Goal: Task Accomplishment & Management: Manage account settings

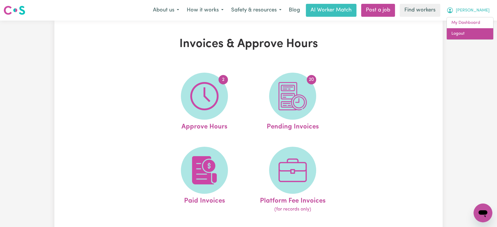
click at [473, 32] on link "Logout" at bounding box center [470, 33] width 47 height 11
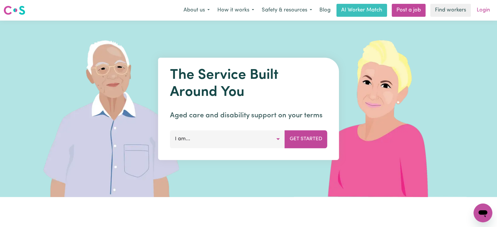
click at [483, 13] on link "Login" at bounding box center [484, 10] width 20 height 13
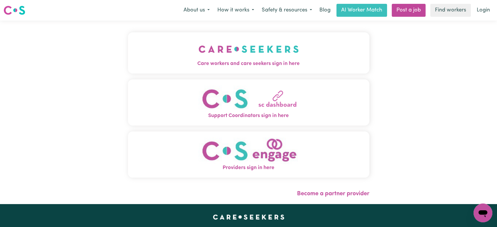
click at [219, 39] on img "Care workers and care seekers sign in here" at bounding box center [249, 49] width 100 height 22
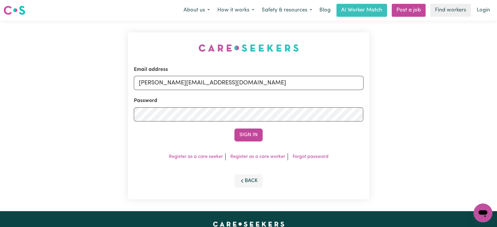
click at [229, 74] on div "Email address [PERSON_NAME][EMAIL_ADDRESS][DOMAIN_NAME]" at bounding box center [249, 78] width 230 height 24
click at [235, 86] on input "[PERSON_NAME][EMAIL_ADDRESS][DOMAIN_NAME]" at bounding box center [249, 83] width 230 height 14
drag, startPoint x: 281, startPoint y: 83, endPoint x: 169, endPoint y: 76, distance: 111.8
click at [169, 76] on input "[EMAIL_ADDRESS][DOMAIN_NAME]" at bounding box center [249, 83] width 230 height 14
type input "[EMAIL_ADDRESS][DOMAIN_NAME]"
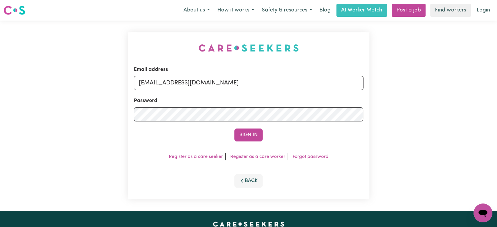
click at [235, 129] on button "Sign In" at bounding box center [249, 135] width 28 height 13
